Goal: Information Seeking & Learning: Learn about a topic

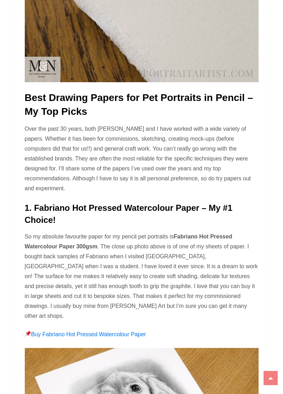
scroll to position [1550, 0]
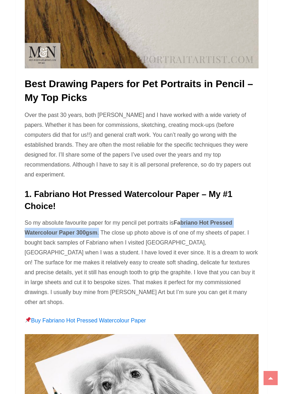
copy p "[PERSON_NAME] Hot Pressed Watercolour Paper 300gsm ."
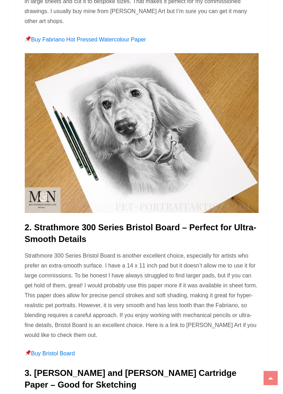
scroll to position [1806, 0]
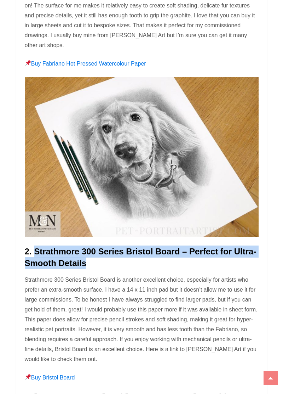
copy h4 "Strathmore 300 Series Bristol Board – Perfect for Ultra-Smooth Details"
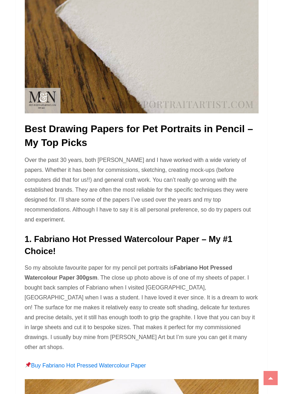
scroll to position [1504, 0]
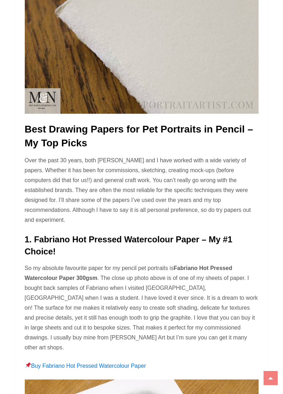
click at [185, 265] on strong "Fabriano Hot Pressed Watercolour Paper" at bounding box center [129, 273] width 208 height 16
copy strong "Fabriano Hot Pressed Watercolour Paper"
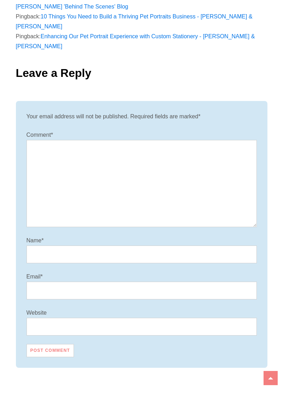
scroll to position [4980, 0]
